Goal: Find specific page/section: Find specific page/section

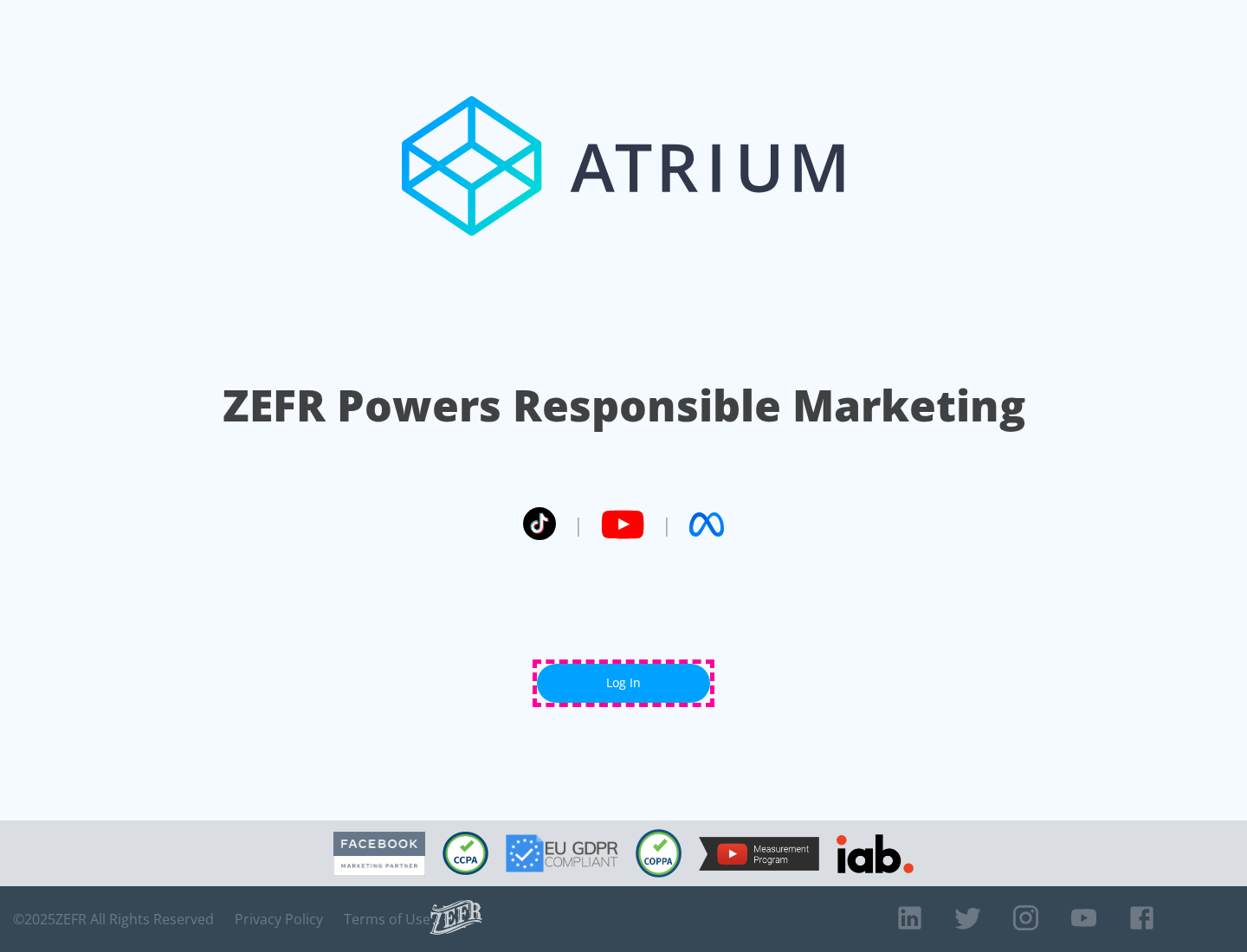
click at [624, 684] on link "Log In" at bounding box center [624, 684] width 173 height 39
